Goal: Use online tool/utility: Utilize a website feature to perform a specific function

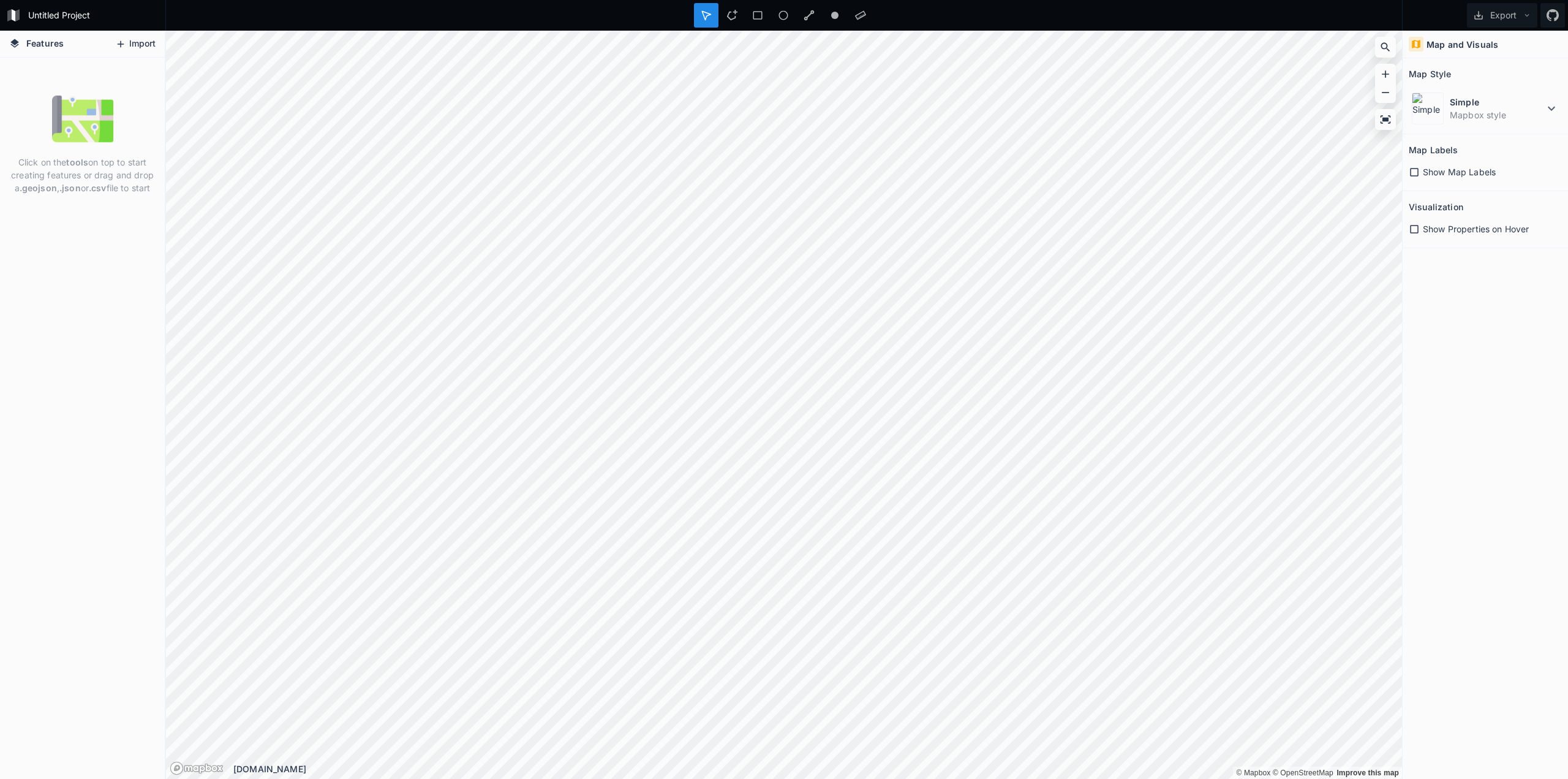
click at [121, 49] on icon at bounding box center [121, 44] width 11 height 11
click at [127, 50] on button "Import" at bounding box center [135, 44] width 53 height 19
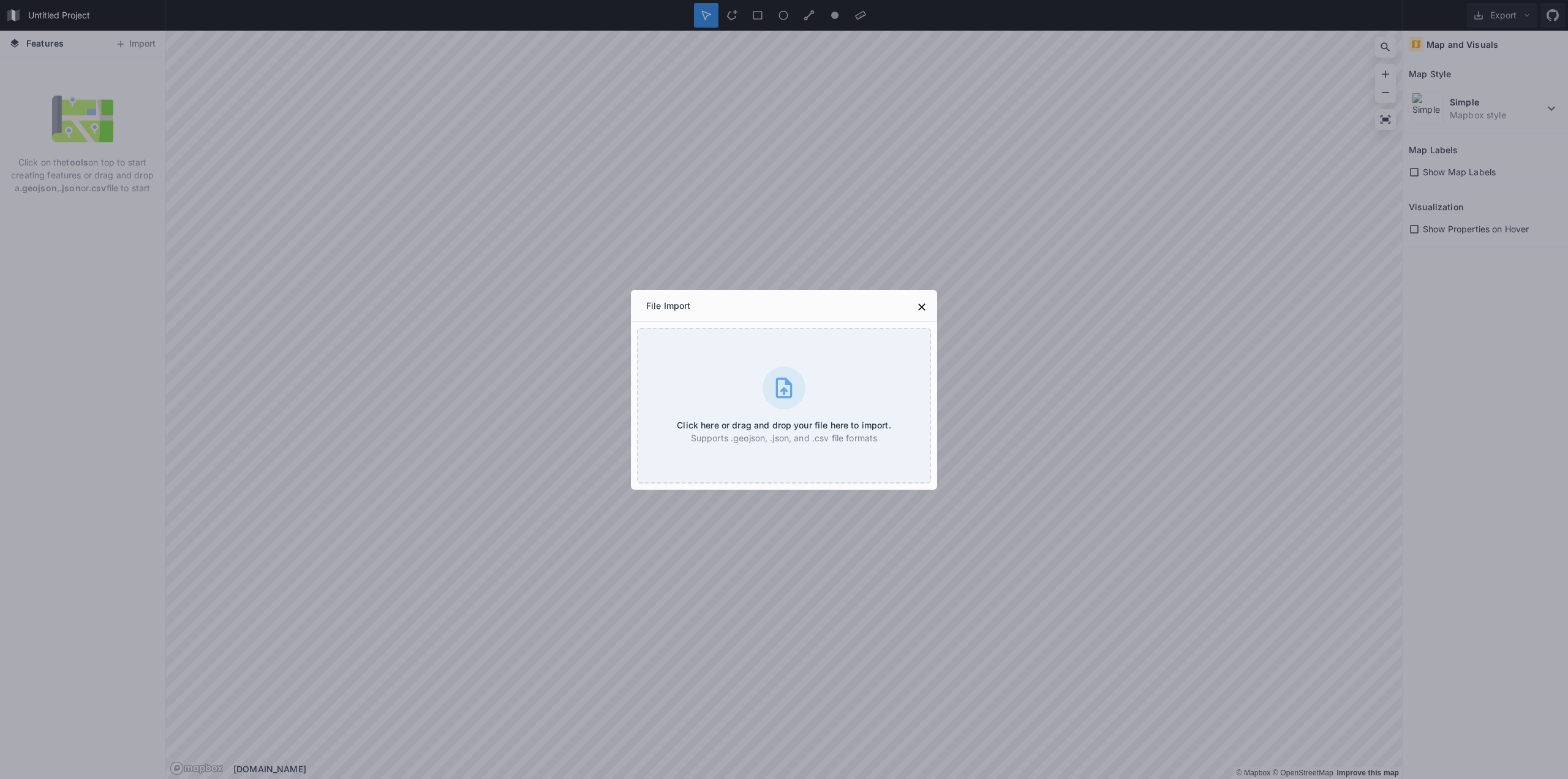
click at [985, 257] on div "File Import Click here or drag and drop your file here to import. Supports .geo…" at bounding box center [784, 389] width 1568 height 779
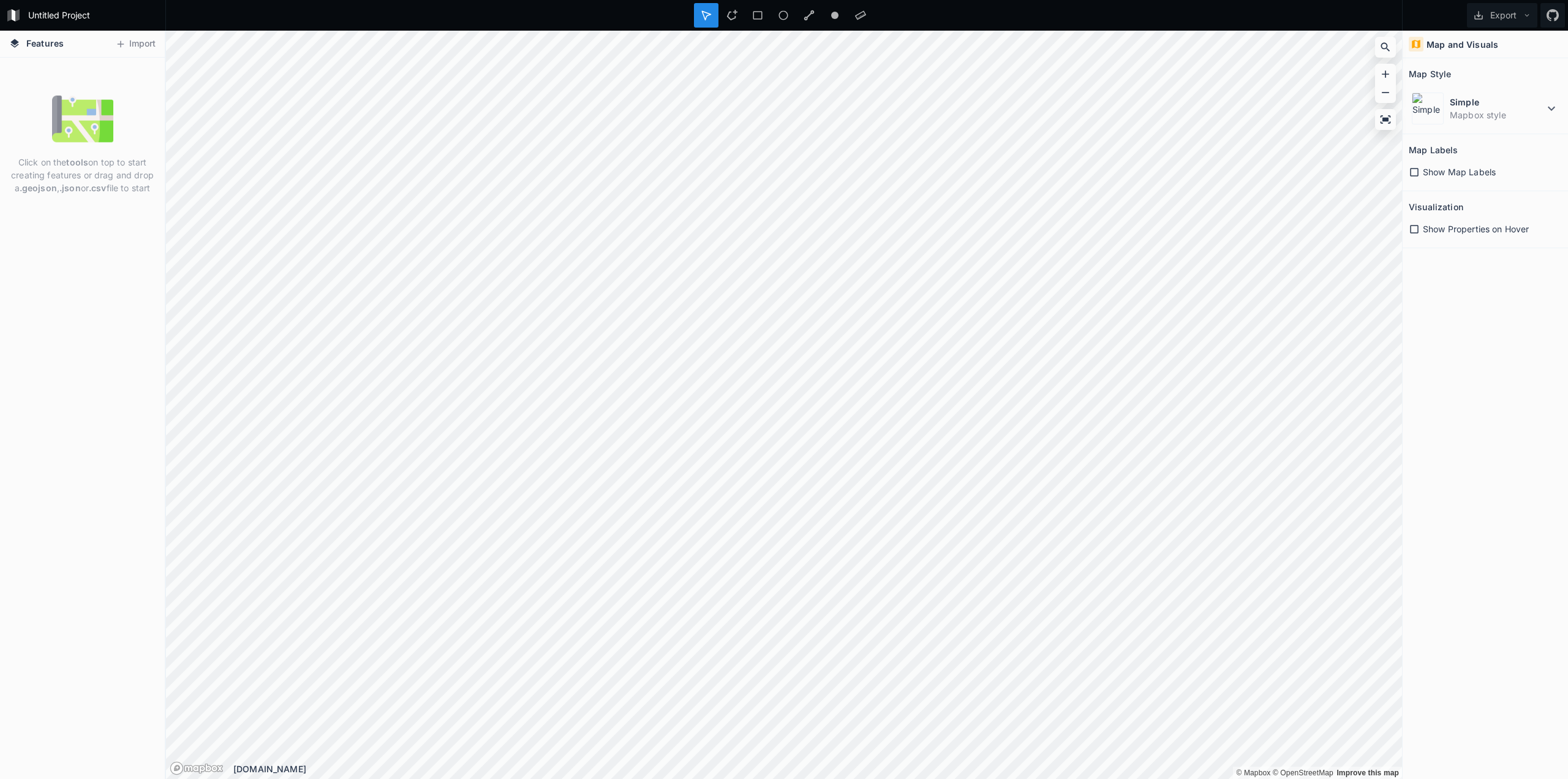
click at [26, 44] on h4 "Features" at bounding box center [36, 44] width 67 height 26
click at [130, 45] on button "Import" at bounding box center [135, 44] width 53 height 19
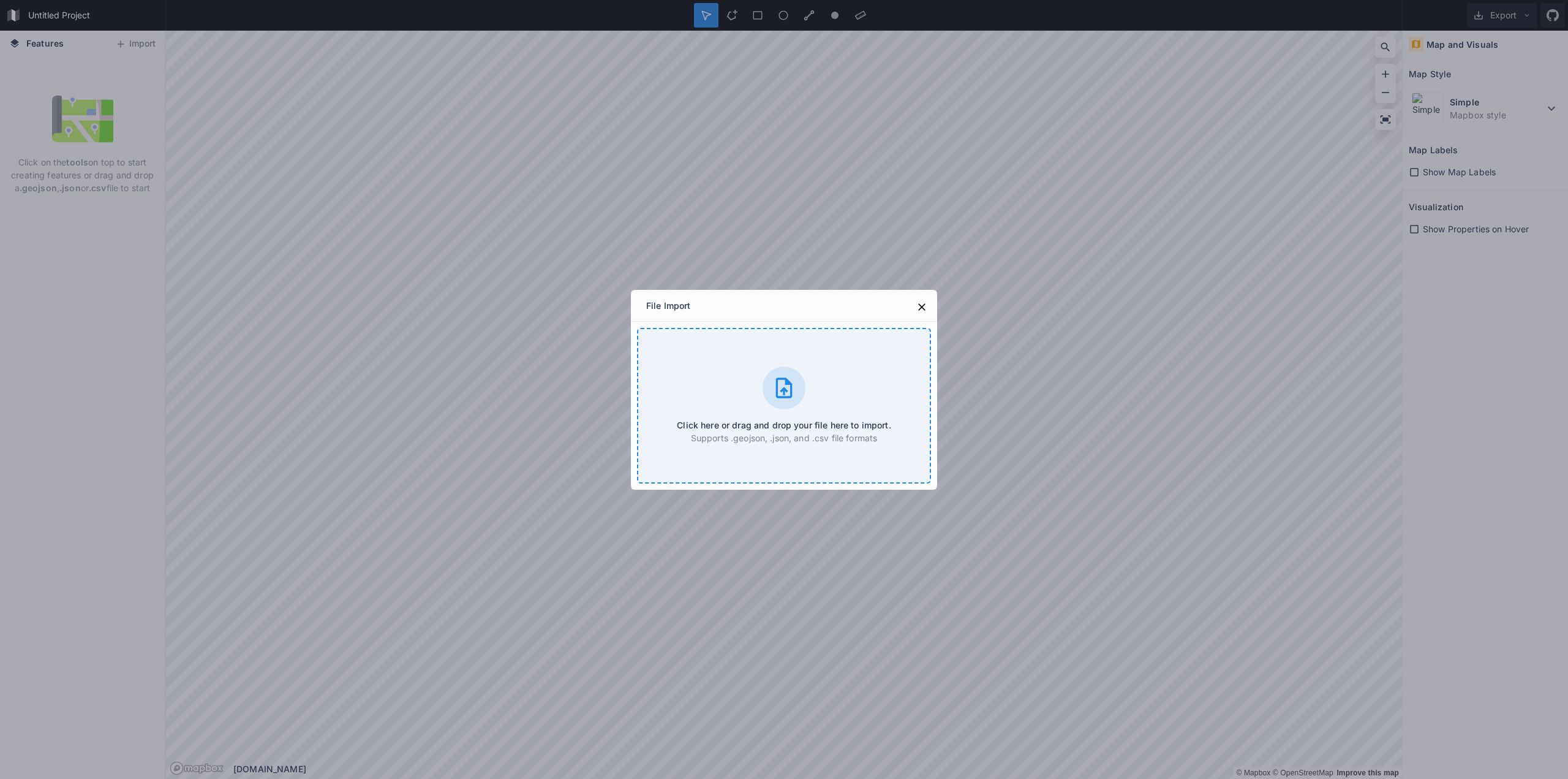
click at [817, 400] on div "Click here or drag and drop your file here to import. Supports .geojson, .json,…" at bounding box center [784, 405] width 294 height 156
click at [741, 370] on div "Click here or drag and drop your file here to import. Supports .geojson, .json,…" at bounding box center [784, 405] width 294 height 156
click at [790, 363] on div "Click here or drag and drop your file here to import. Supports .geojson, .json,…" at bounding box center [784, 405] width 294 height 156
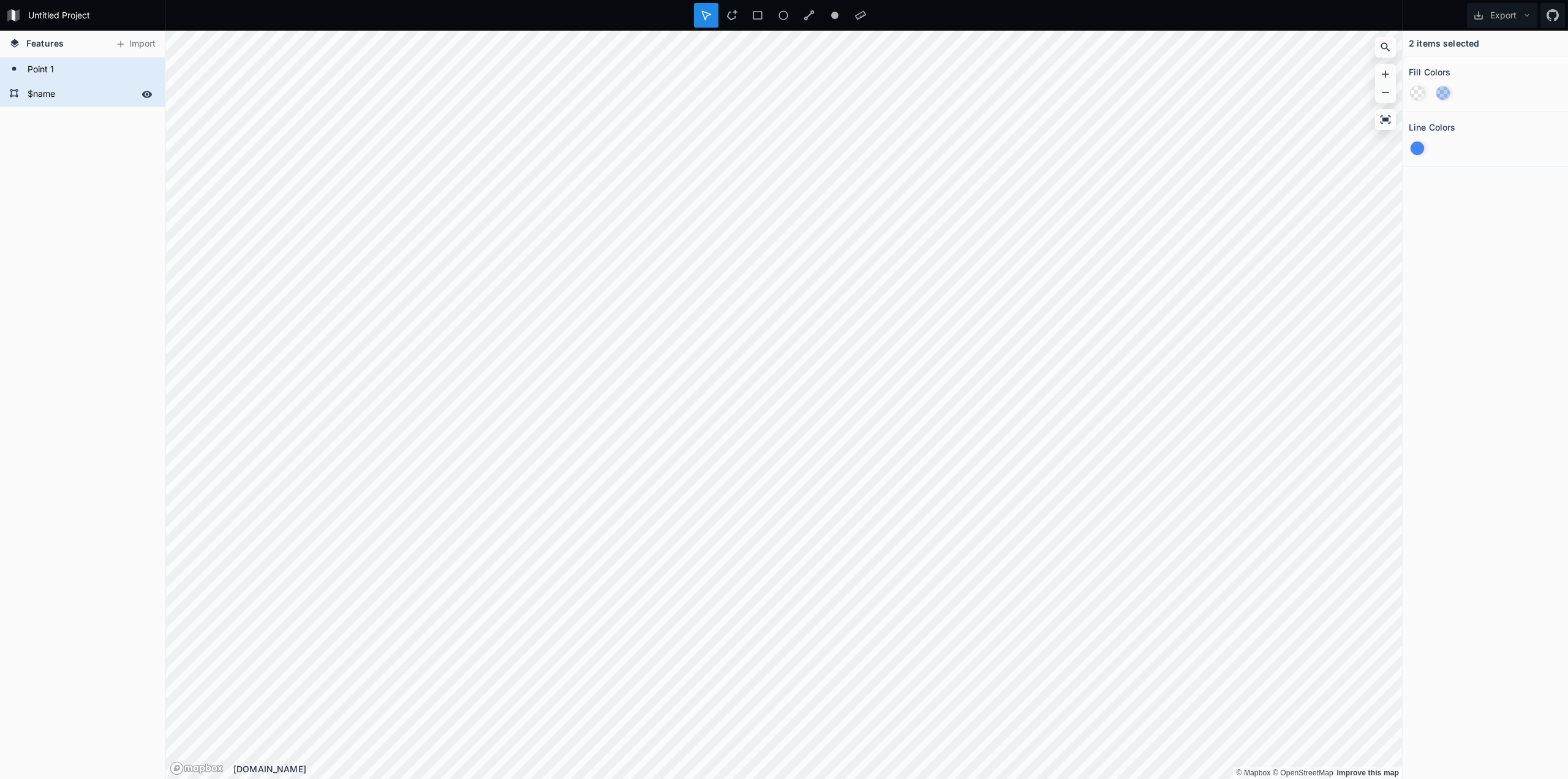
click at [65, 88] on form "$name" at bounding box center [81, 95] width 115 height 19
click at [77, 71] on form "Point 1" at bounding box center [81, 70] width 115 height 19
click at [65, 83] on div "$name" at bounding box center [82, 94] width 165 height 24
click at [71, 70] on form "Point 1" at bounding box center [81, 70] width 115 height 19
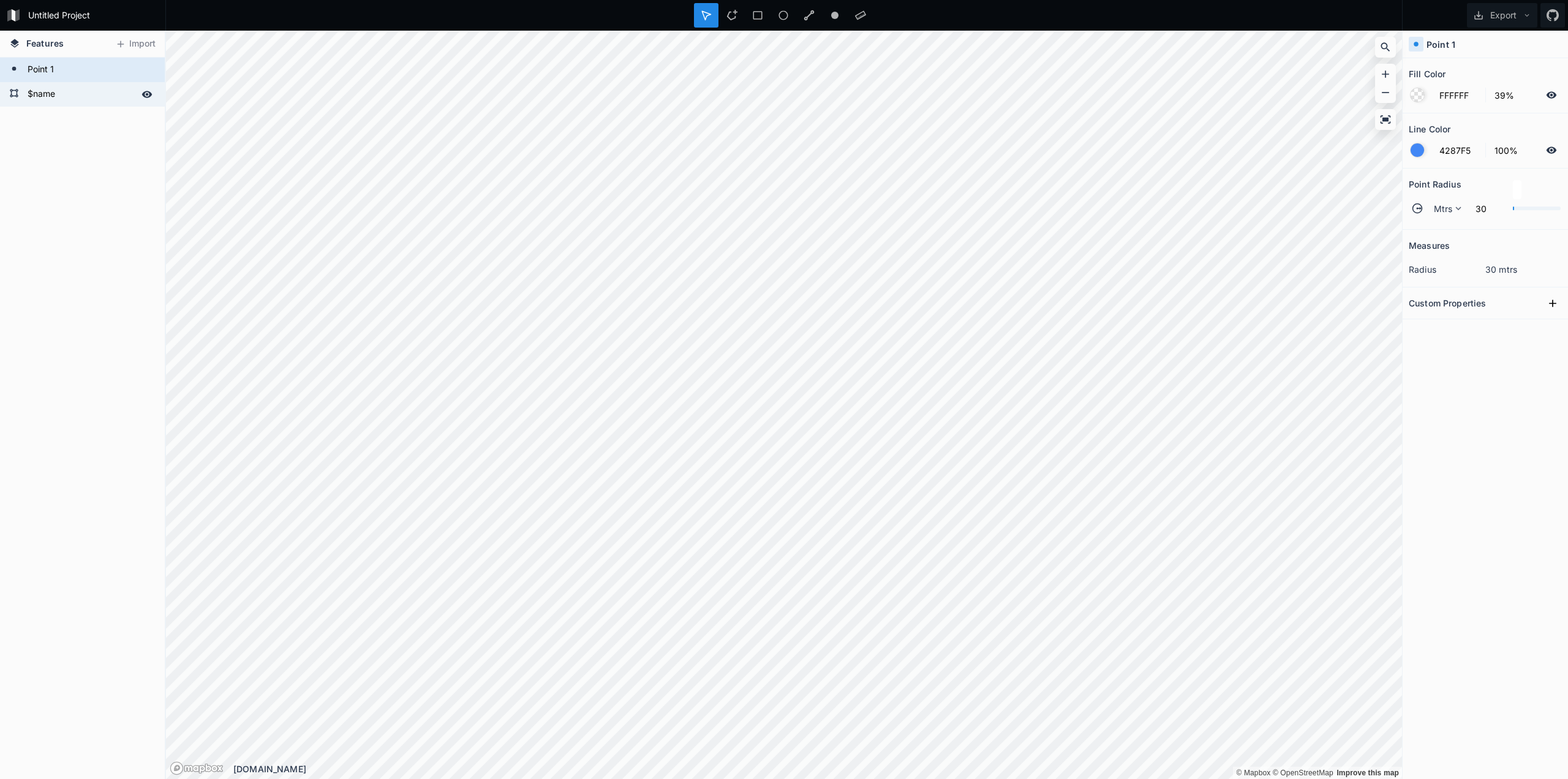
click at [66, 88] on form "$name" at bounding box center [81, 95] width 115 height 19
click at [73, 65] on form "Point 1" at bounding box center [81, 70] width 115 height 19
click at [95, 75] on form "Point 1" at bounding box center [81, 70] width 115 height 19
click at [1536, 401] on div "Measures radius 30 mtrs Custom Properties" at bounding box center [1486, 473] width 166 height 488
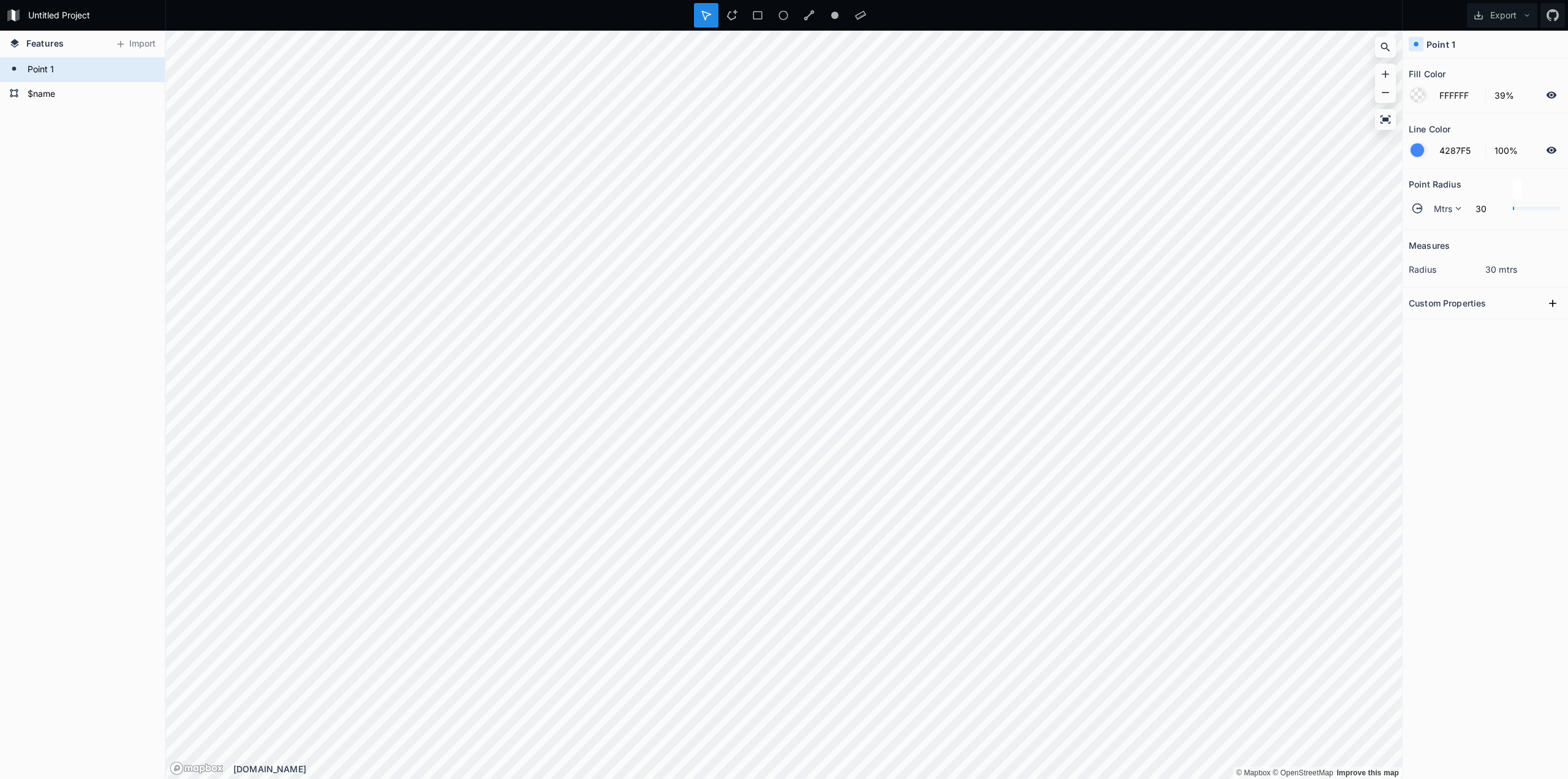
click at [1418, 90] on div at bounding box center [1417, 95] width 14 height 14
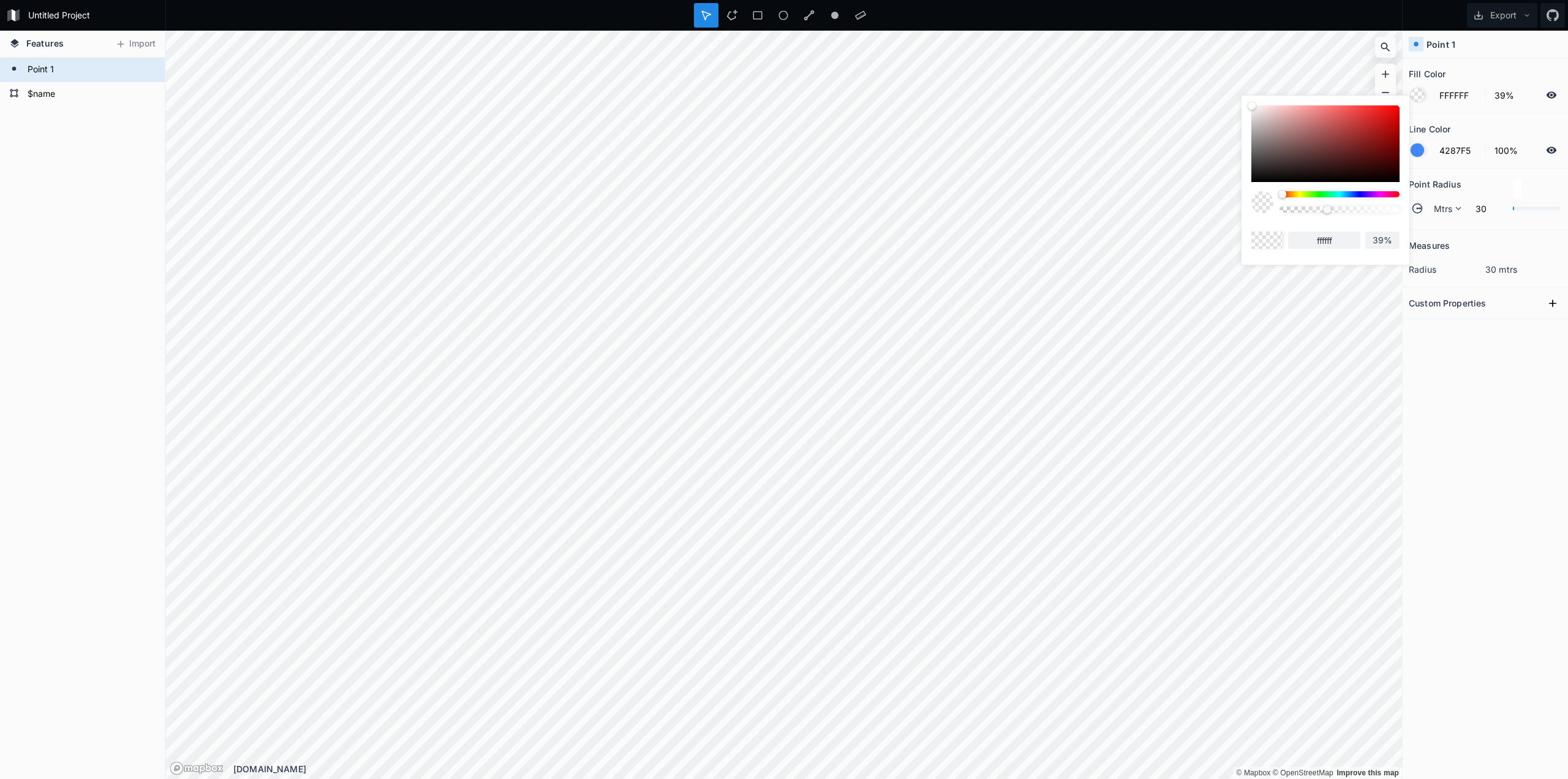
drag, startPoint x: 1340, startPoint y: 141, endPoint x: 1402, endPoint y: 112, distance: 68.4
click at [1402, 112] on div "ffffff 39%" at bounding box center [1326, 177] width 168 height 163
click at [1332, 169] on div at bounding box center [1325, 143] width 148 height 77
type input "2E1515"
type input "2e1515"
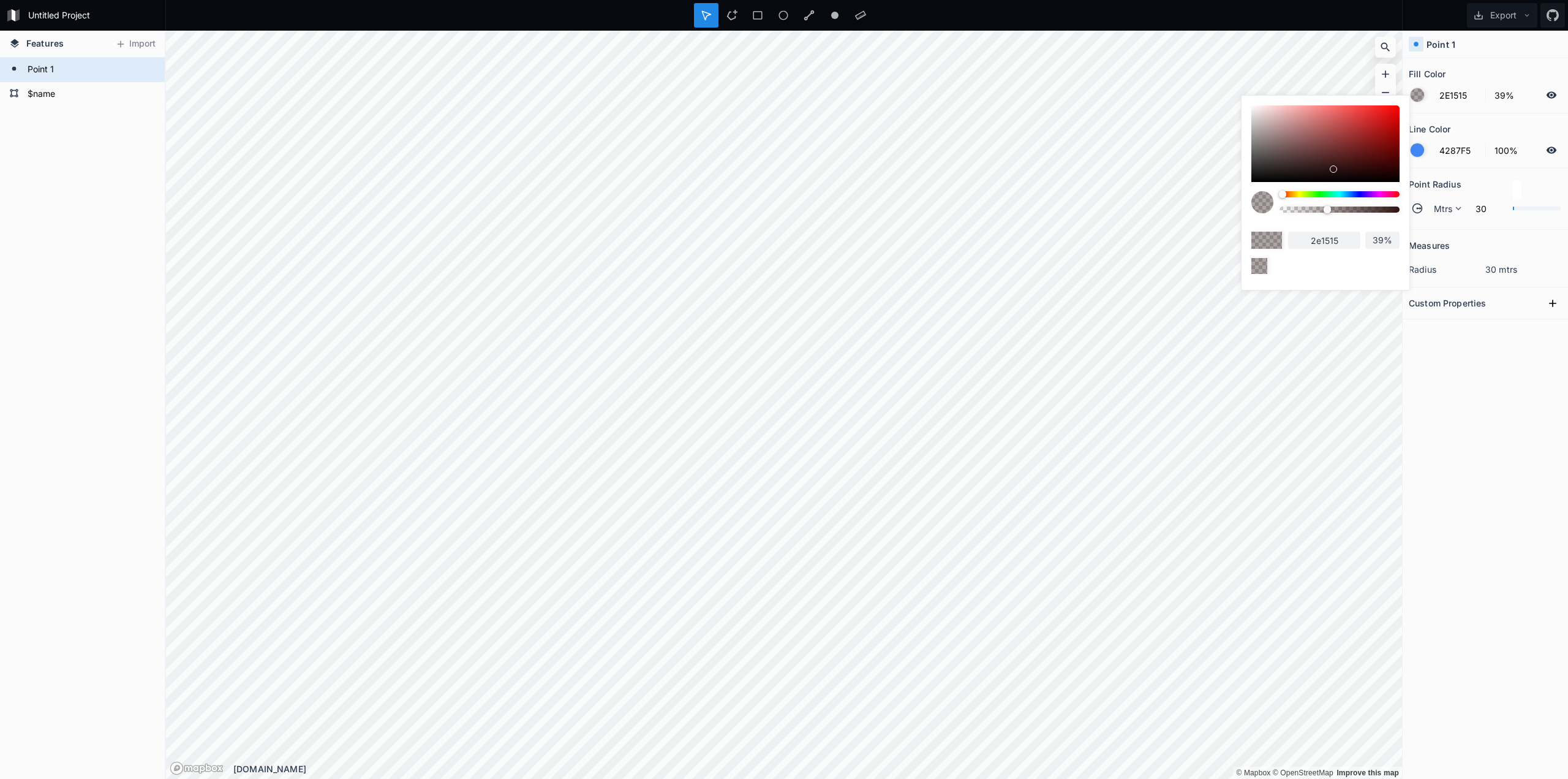
drag, startPoint x: 1346, startPoint y: 168, endPoint x: 1376, endPoint y: 120, distance: 56.6
click at [1376, 120] on div at bounding box center [1325, 143] width 148 height 77
type input "CF2121"
type input "cf2121"
click at [1376, 120] on div at bounding box center [1376, 121] width 7 height 7
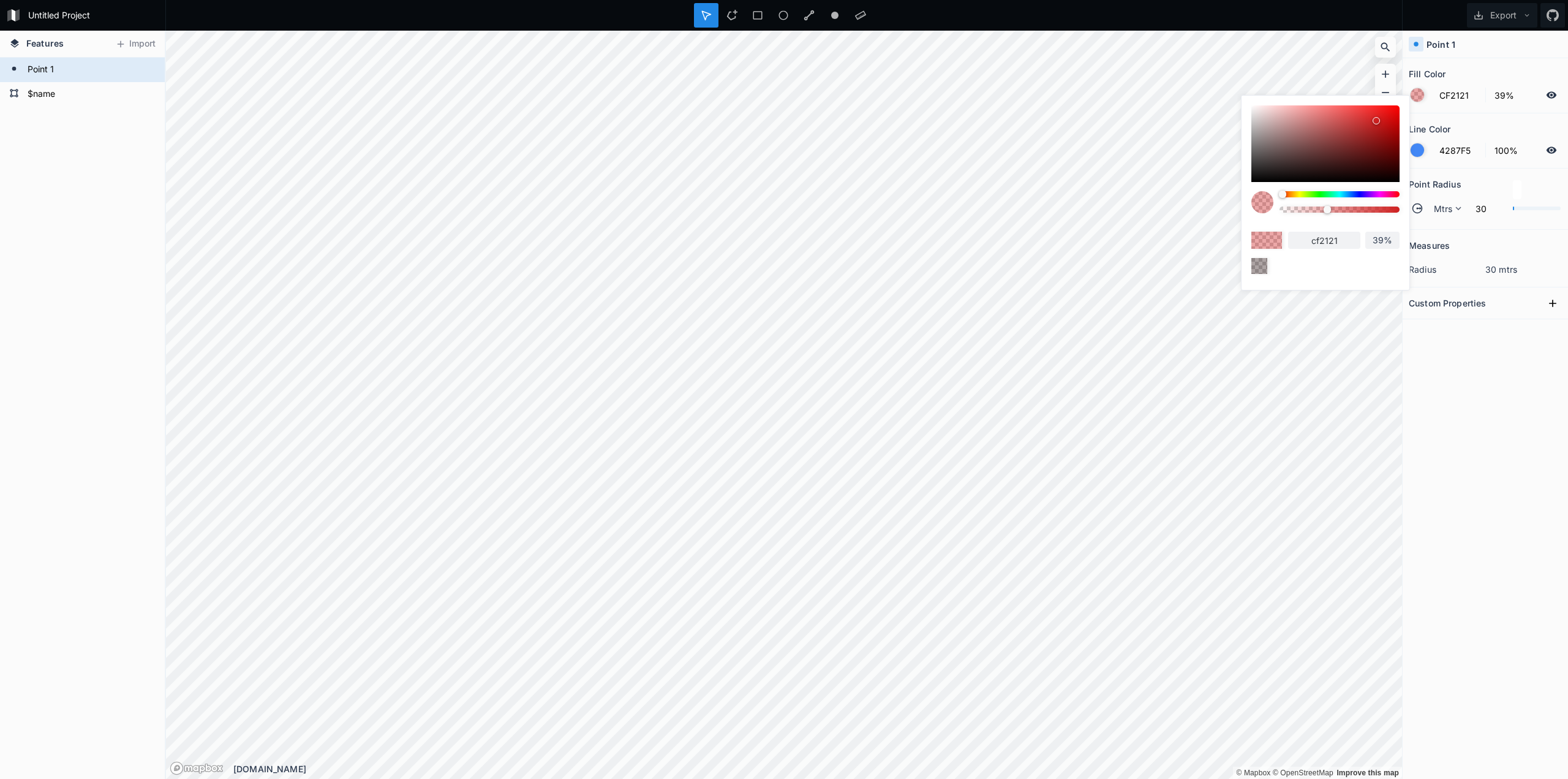
drag, startPoint x: 1387, startPoint y: 117, endPoint x: 1393, endPoint y: 110, distance: 9.2
click at [1387, 116] on div at bounding box center [1325, 143] width 148 height 77
type input "DB1212"
type input "db1212"
click at [1393, 110] on div at bounding box center [1325, 143] width 148 height 77
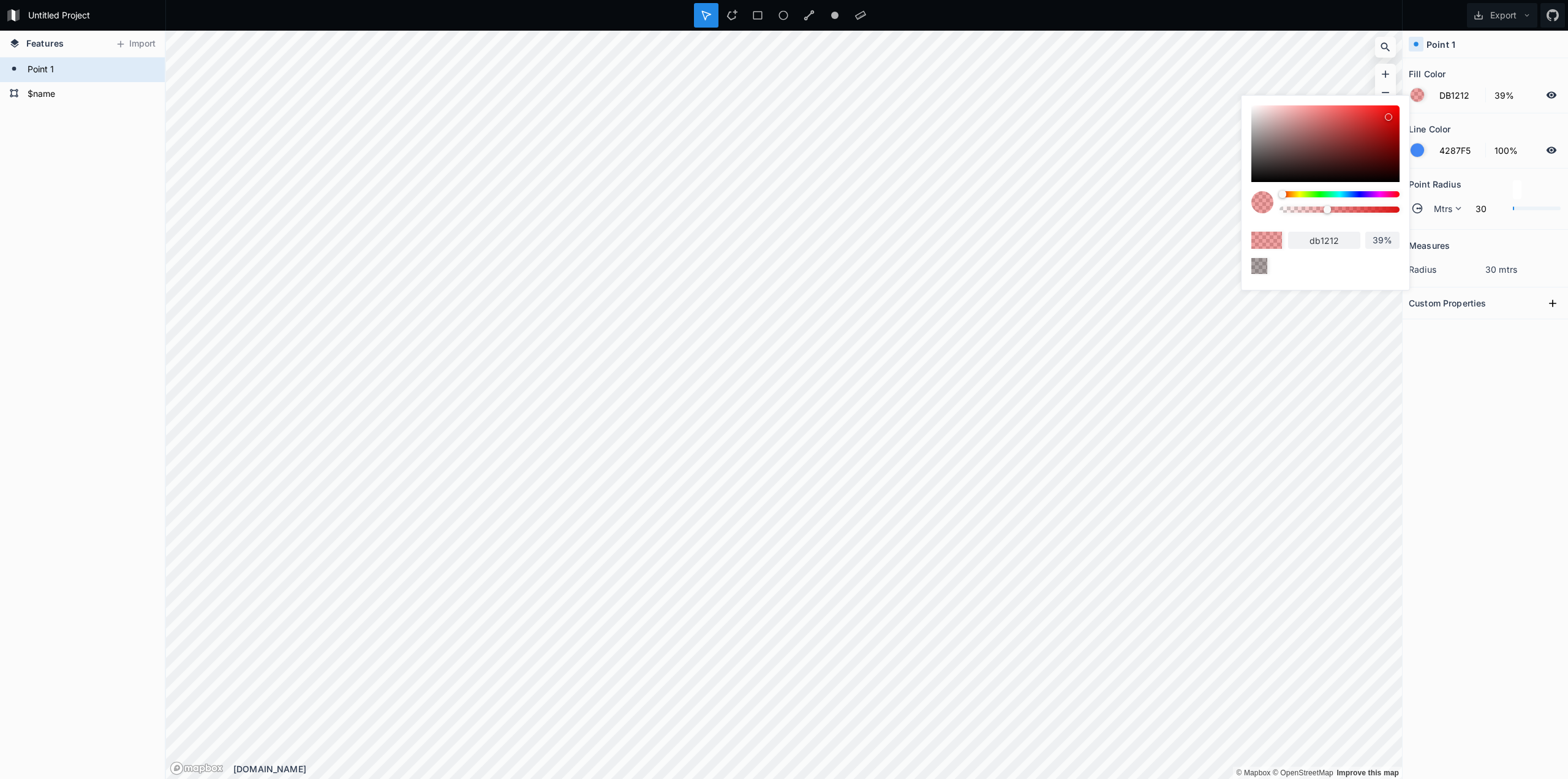
type input "F00C0C"
type input "f00c0c"
click at [1394, 110] on div at bounding box center [1393, 111] width 7 height 7
type input "F00A0A"
type input "f00a0a"
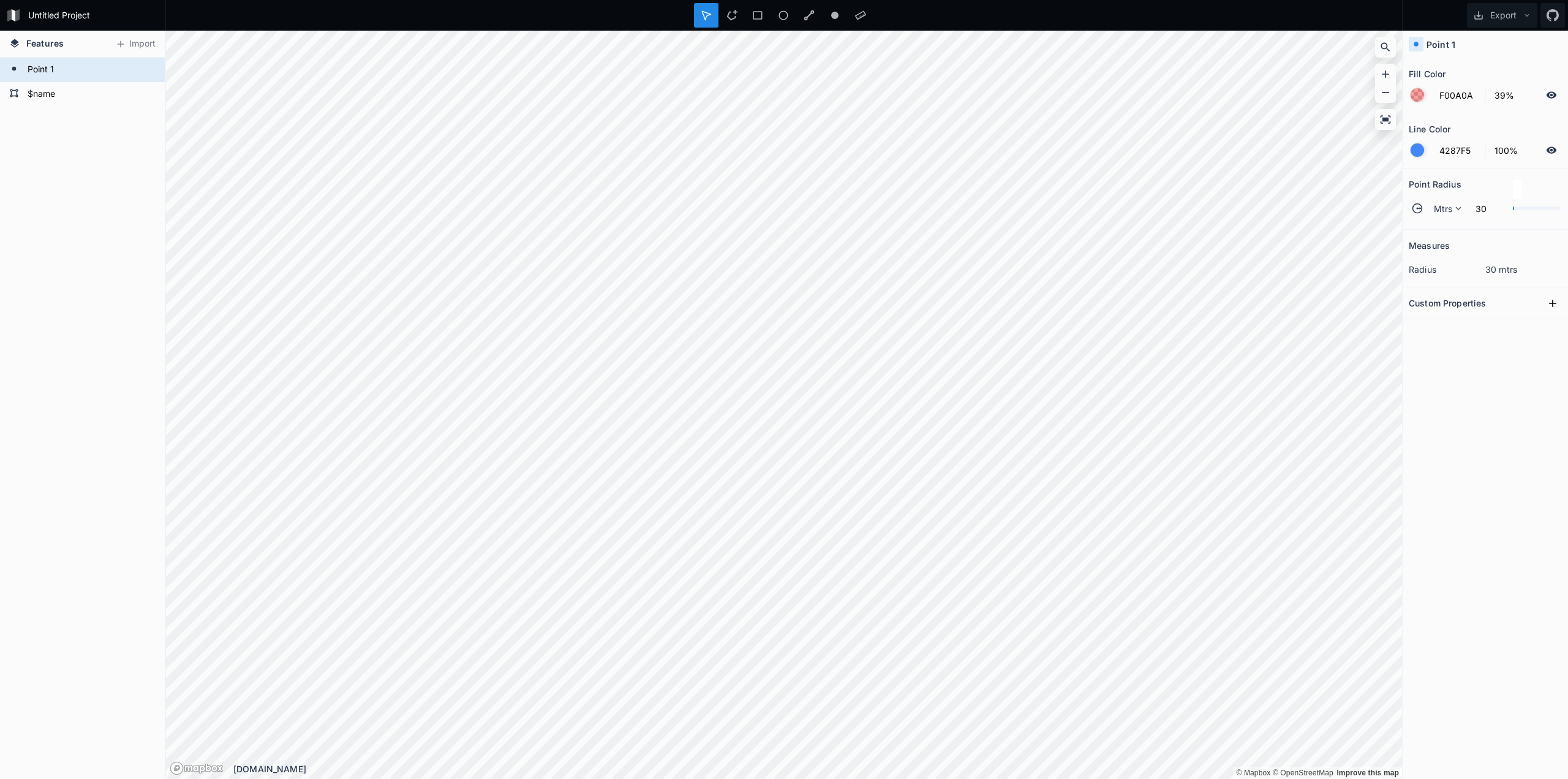
click at [1480, 356] on div "Measures radius 30 mtrs Custom Properties" at bounding box center [1486, 473] width 166 height 488
click at [151, 73] on icon at bounding box center [147, 70] width 11 height 11
click at [151, 72] on icon at bounding box center [147, 70] width 10 height 9
click at [80, 98] on form "$name" at bounding box center [81, 95] width 115 height 19
click at [75, 75] on form "Point 1" at bounding box center [81, 70] width 115 height 19
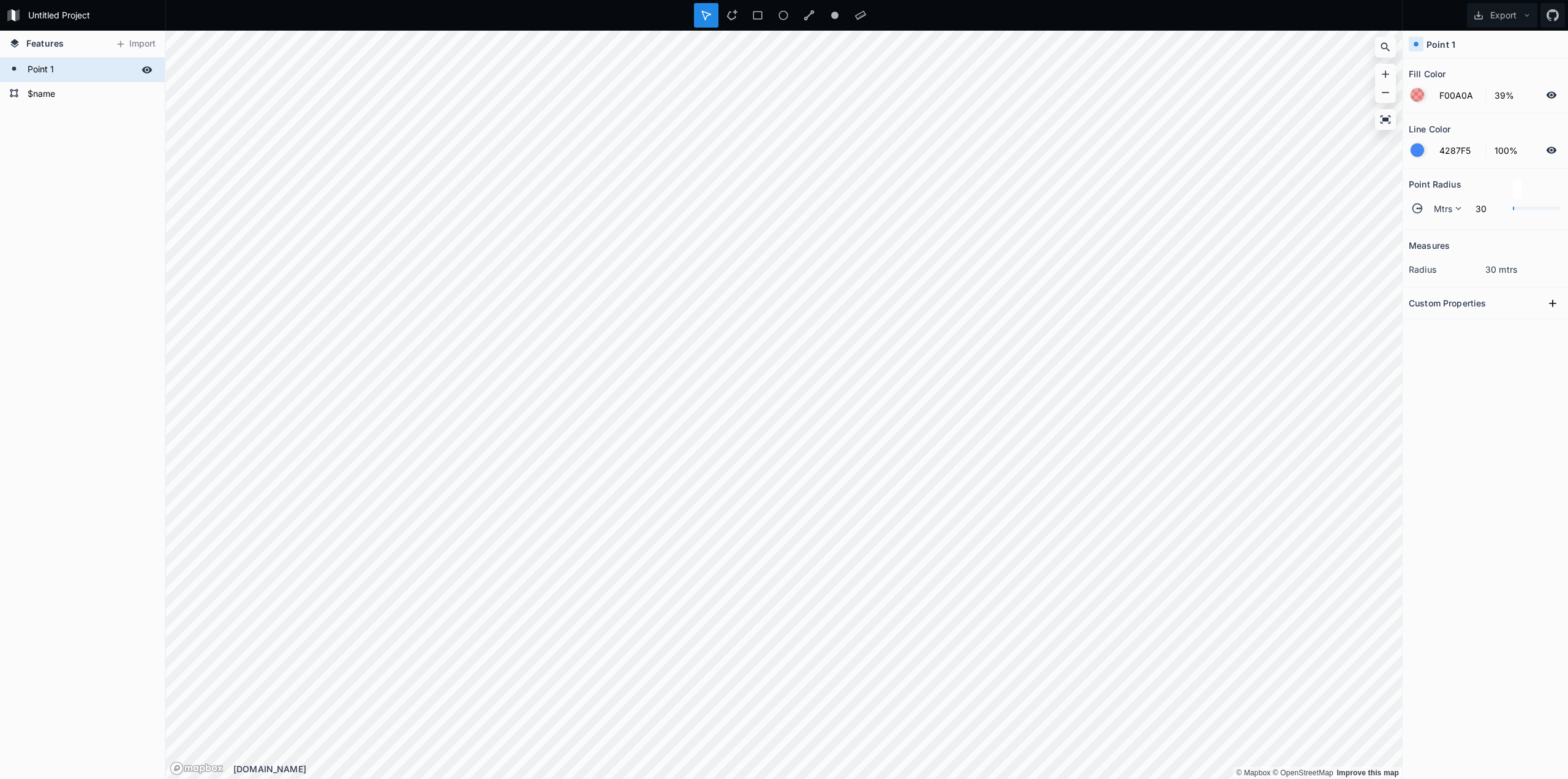
click at [75, 75] on form "Point 1" at bounding box center [81, 70] width 115 height 19
click at [75, 75] on input "Point 1" at bounding box center [81, 69] width 115 height 17
click at [91, 135] on div "$name Point 1" at bounding box center [82, 418] width 165 height 721
click at [68, 66] on form "Point 1" at bounding box center [81, 70] width 115 height 19
click at [47, 102] on form "$name" at bounding box center [81, 95] width 115 height 19
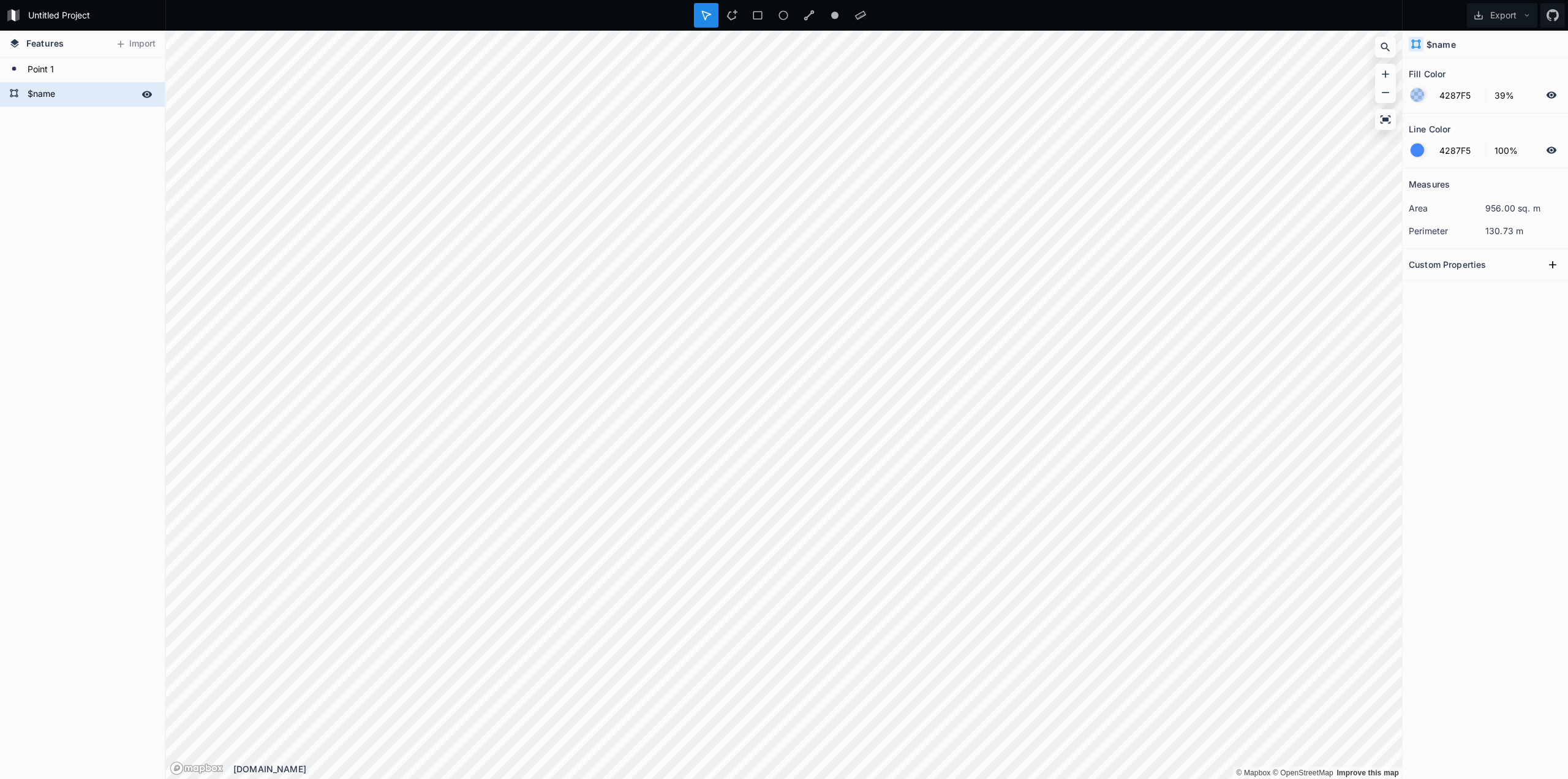
click at [53, 93] on form "$name" at bounding box center [81, 95] width 115 height 19
click at [66, 70] on form "Point 1" at bounding box center [81, 70] width 115 height 19
type input "F00A0A"
drag, startPoint x: 83, startPoint y: 52, endPoint x: 57, endPoint y: 65, distance: 29.1
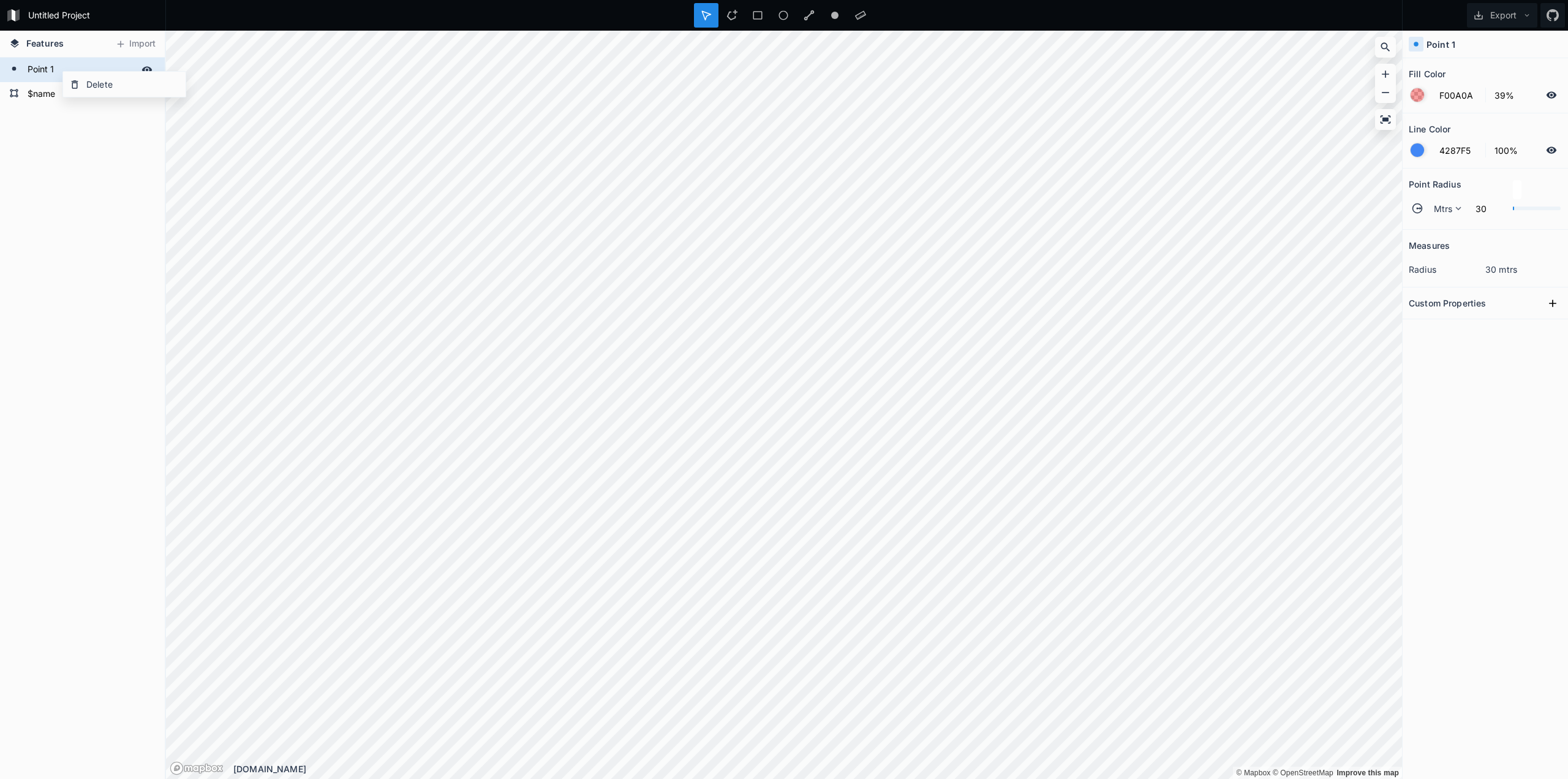
click at [54, 66] on form "Point 1" at bounding box center [81, 70] width 115 height 19
click at [133, 40] on button "Import" at bounding box center [135, 44] width 53 height 19
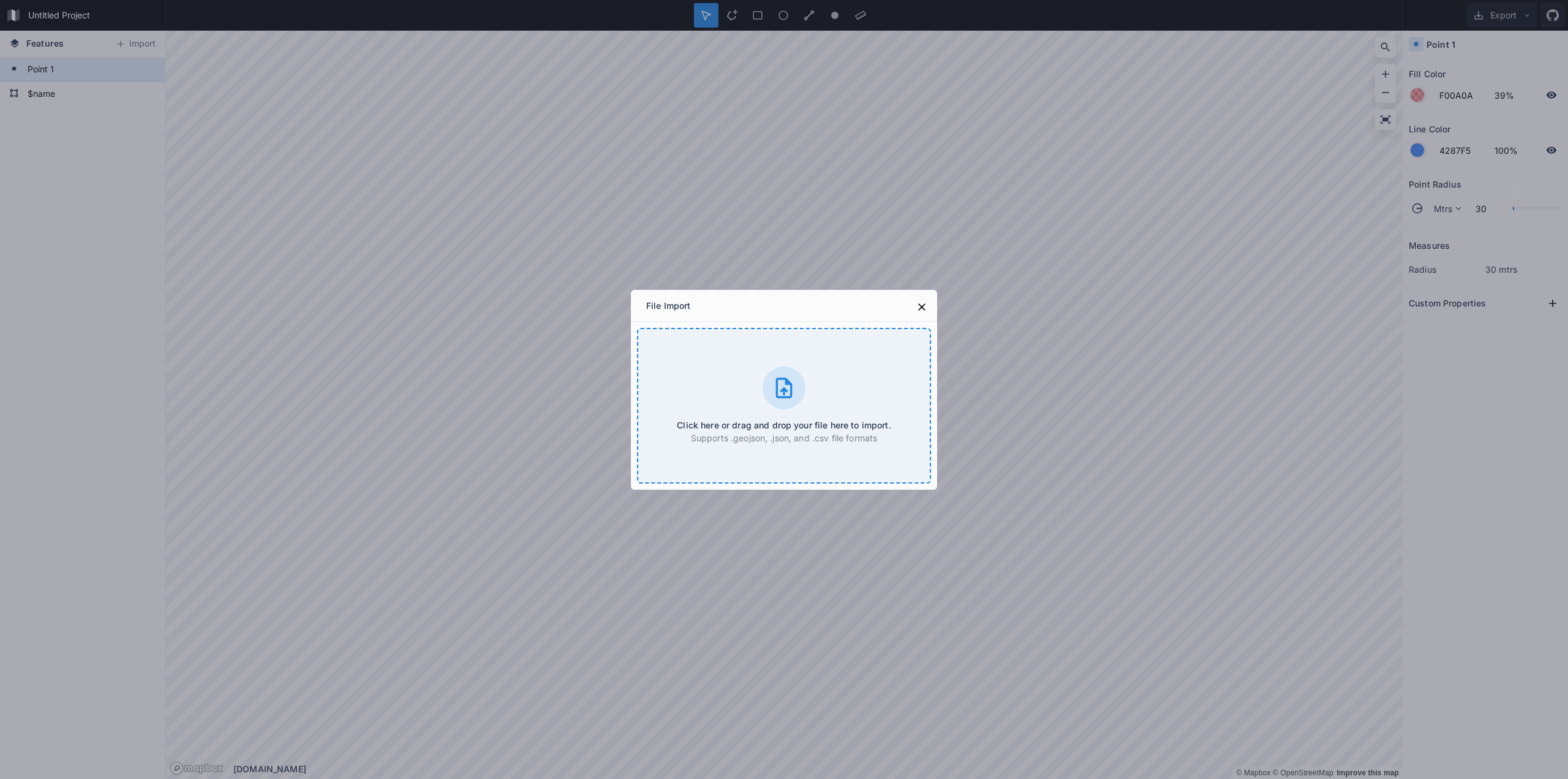
click at [771, 394] on div at bounding box center [784, 387] width 43 height 43
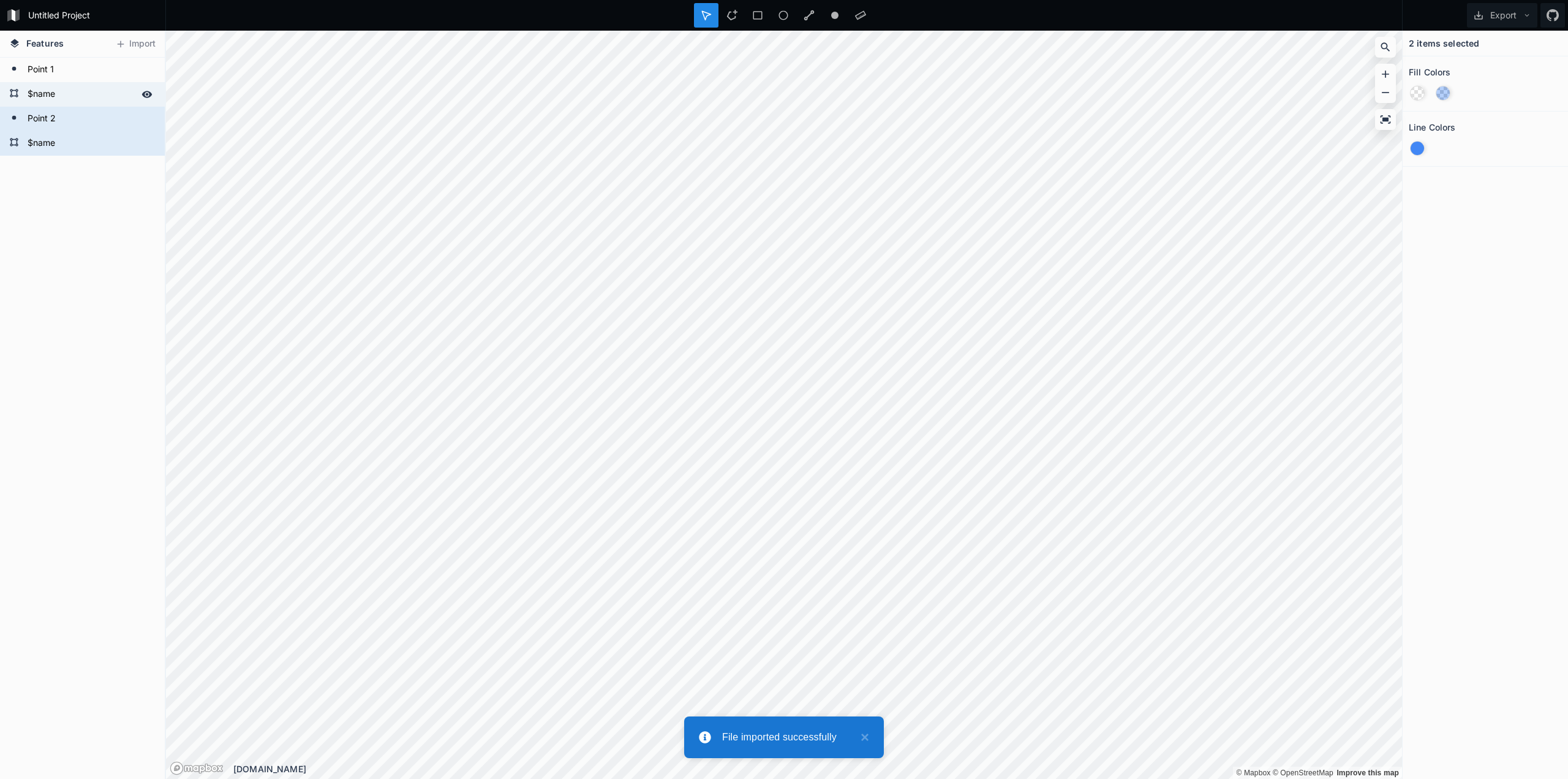
click at [72, 95] on form "$name" at bounding box center [81, 95] width 115 height 19
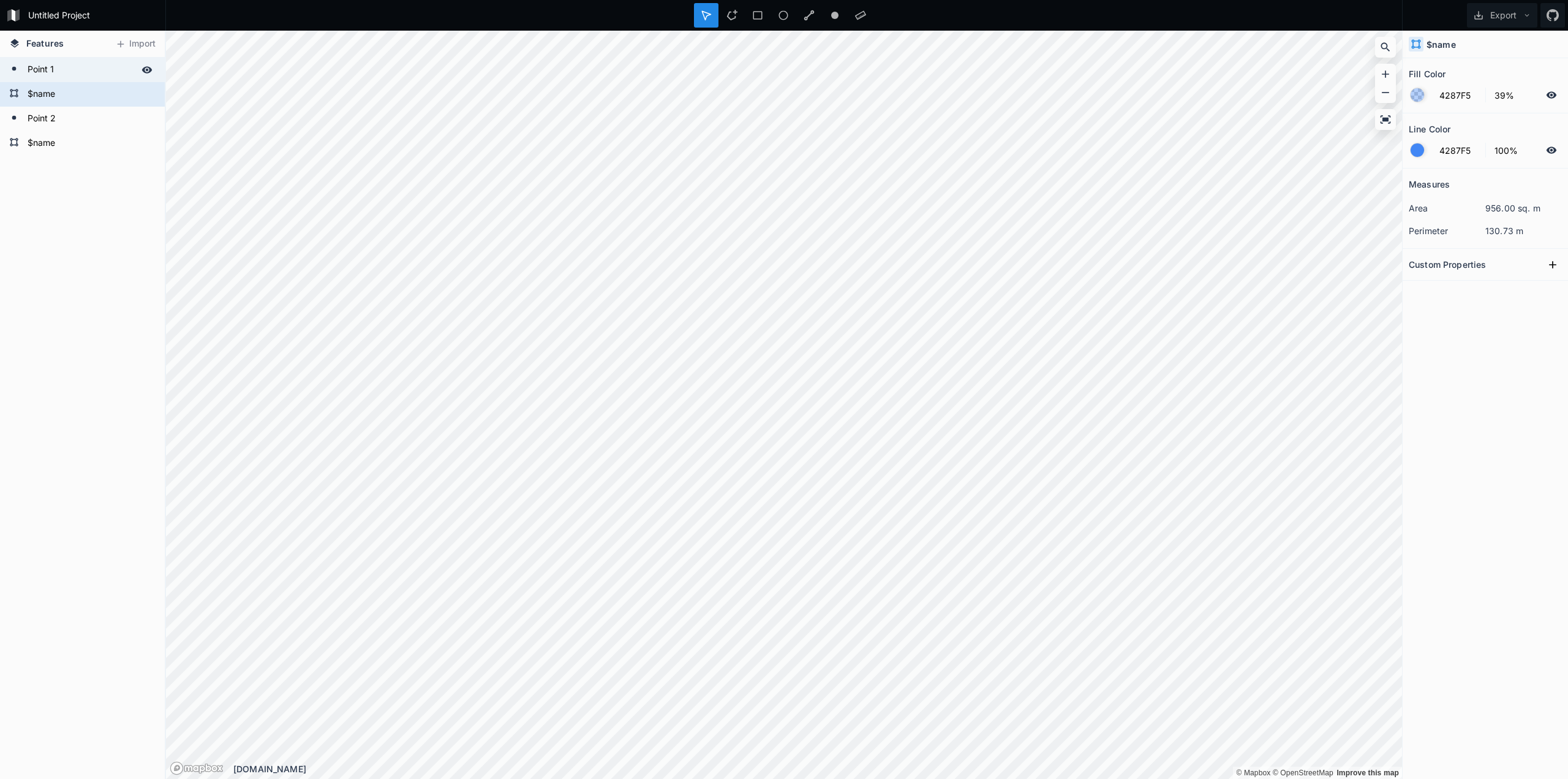
click at [75, 75] on form "Point 1" at bounding box center [81, 70] width 115 height 19
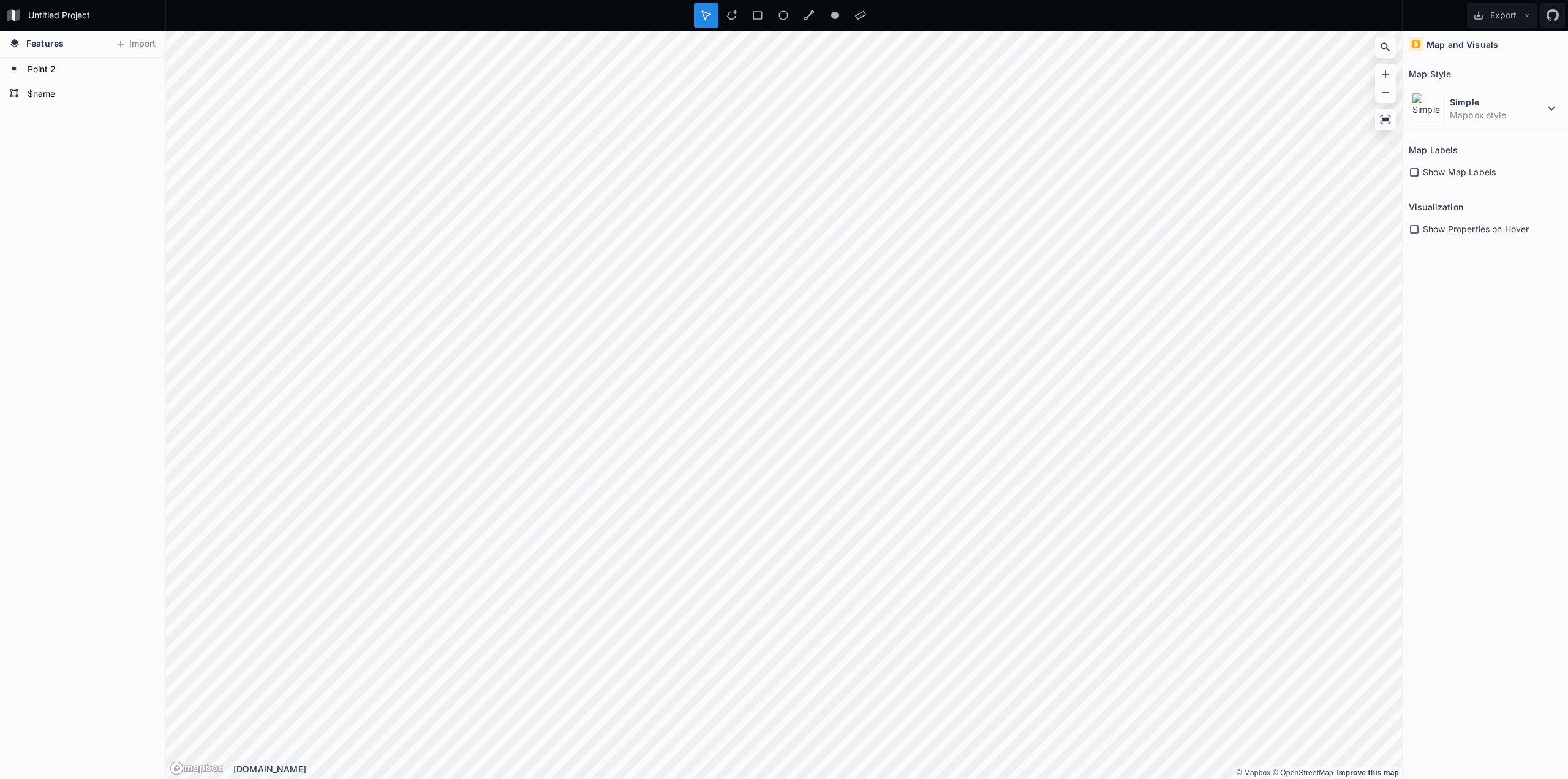
click at [75, 75] on form "Point 2" at bounding box center [90, 70] width 132 height 19
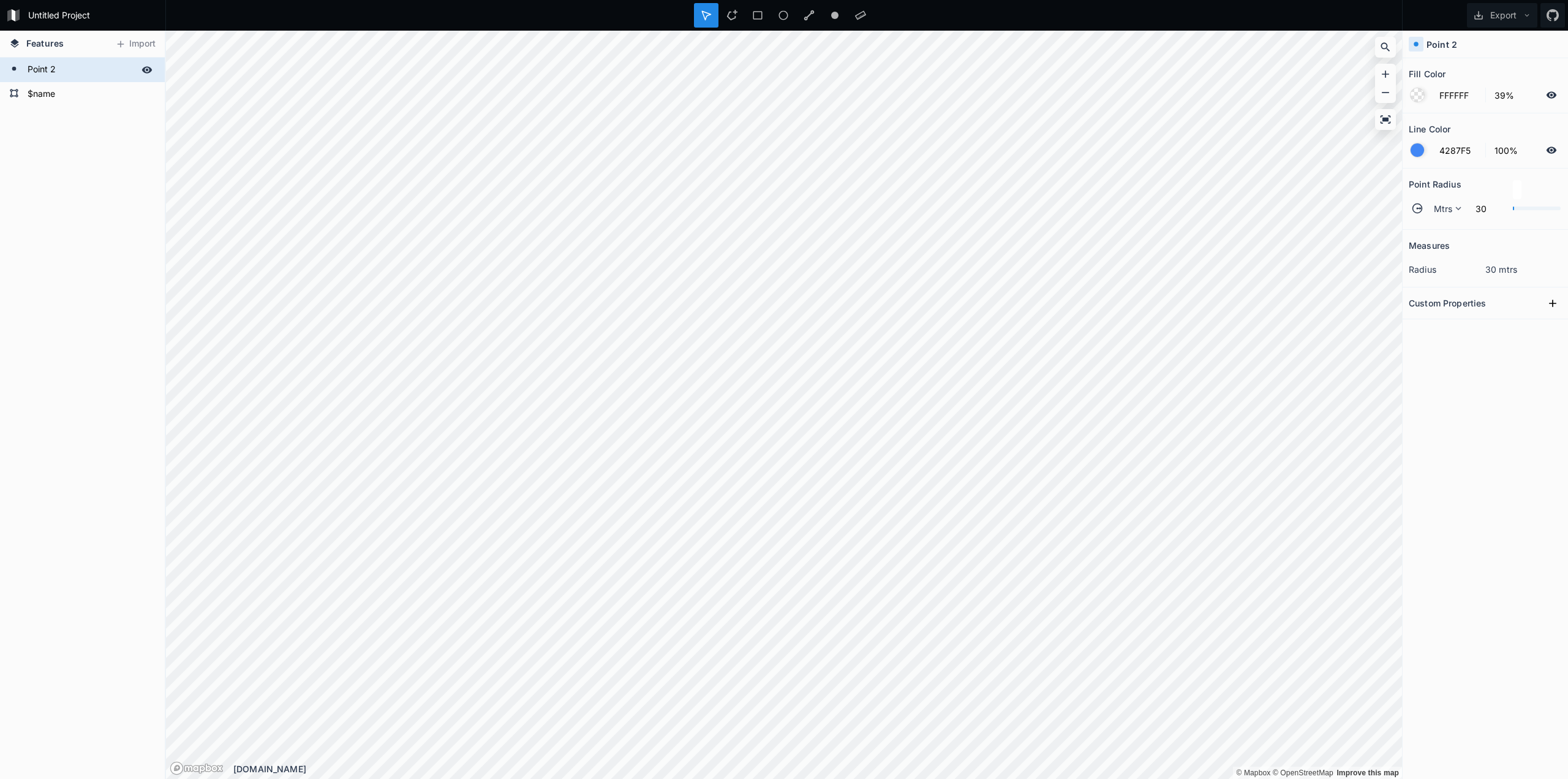
click at [75, 73] on form "Point 2" at bounding box center [81, 70] width 115 height 19
